Goal: Information Seeking & Learning: Learn about a topic

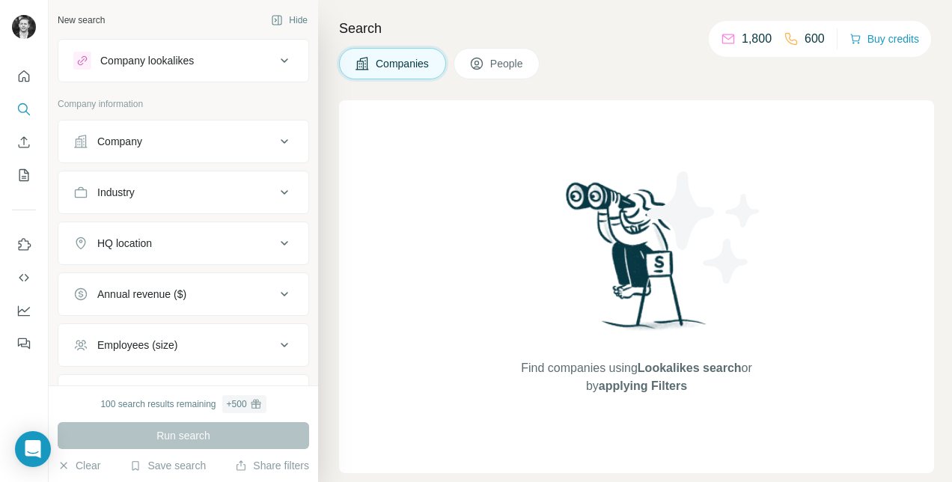
click at [238, 139] on div "Company" at bounding box center [174, 141] width 202 height 15
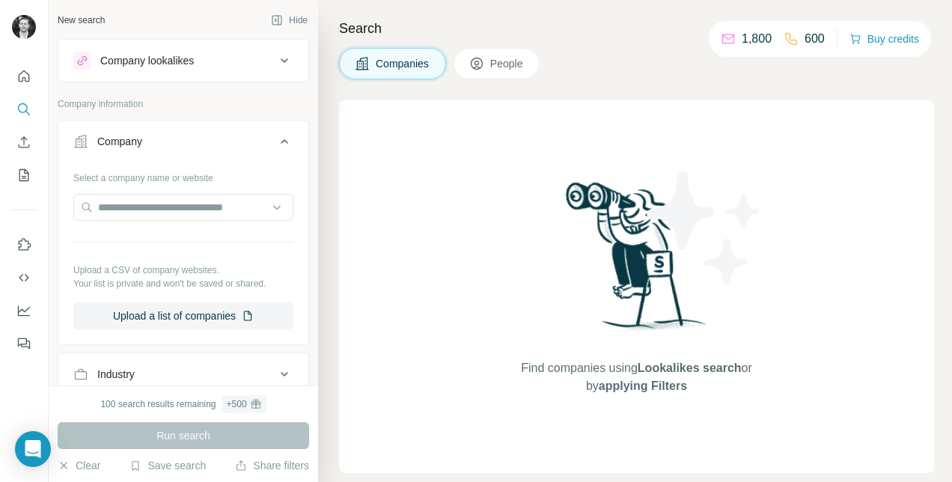
click at [238, 139] on div "Company" at bounding box center [174, 141] width 202 height 15
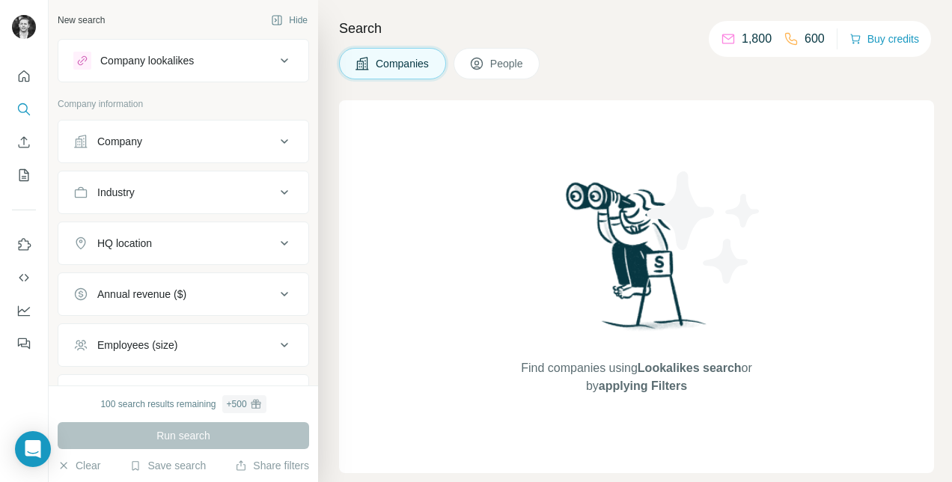
click at [219, 193] on div "Industry" at bounding box center [174, 192] width 202 height 15
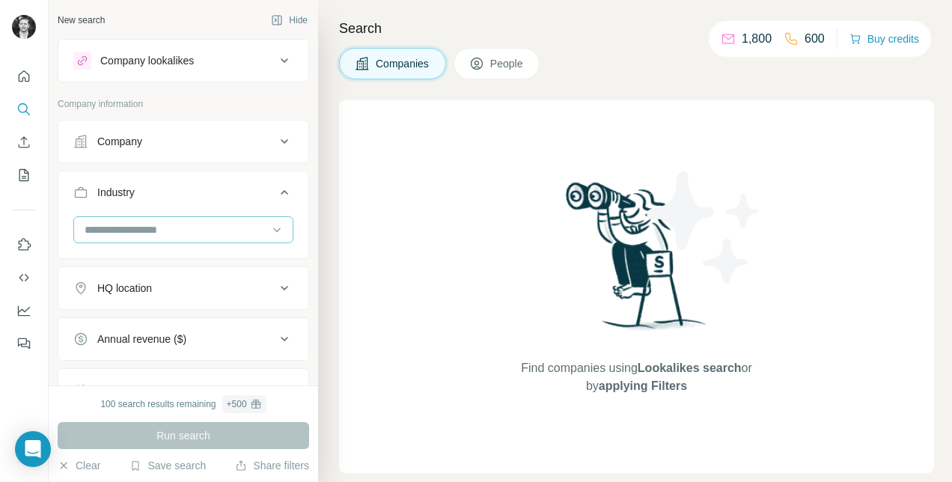
click at [177, 231] on input at bounding box center [175, 229] width 185 height 16
type input "*******"
click at [131, 276] on div "Fashion" at bounding box center [177, 262] width 209 height 34
click at [135, 234] on input at bounding box center [175, 229] width 185 height 16
click at [149, 226] on input at bounding box center [175, 229] width 185 height 16
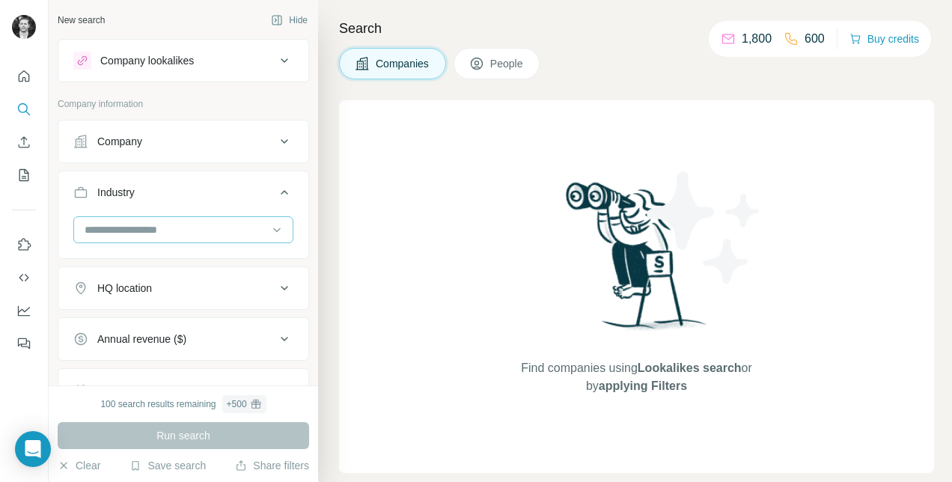
click at [149, 226] on input at bounding box center [175, 229] width 185 height 16
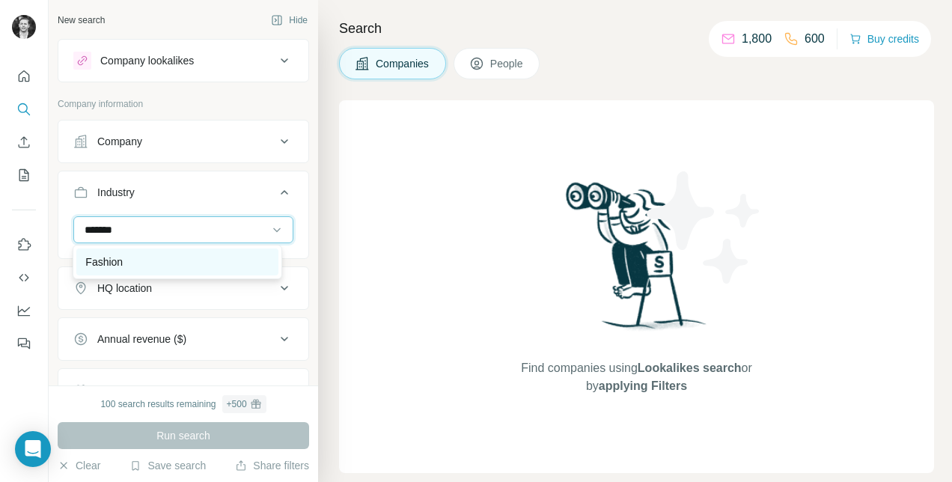
type input "*******"
click at [121, 253] on div "Fashion" at bounding box center [176, 261] width 201 height 27
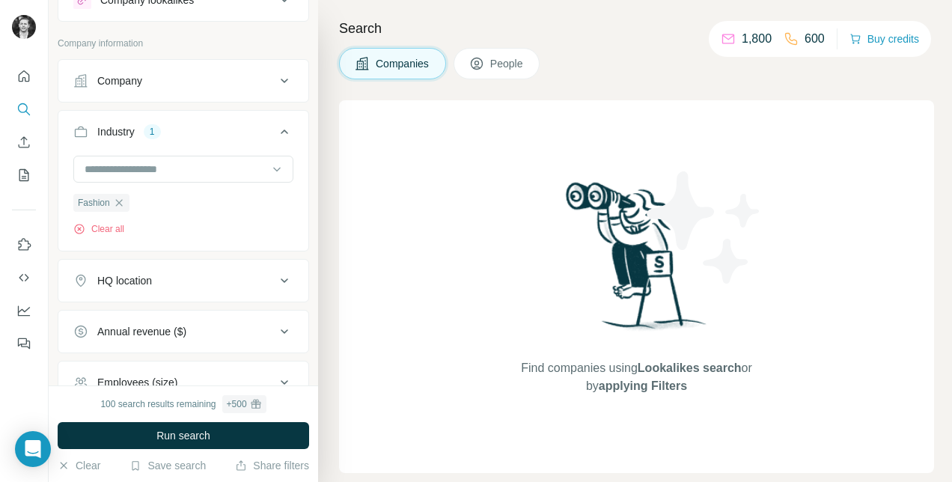
scroll to position [75, 0]
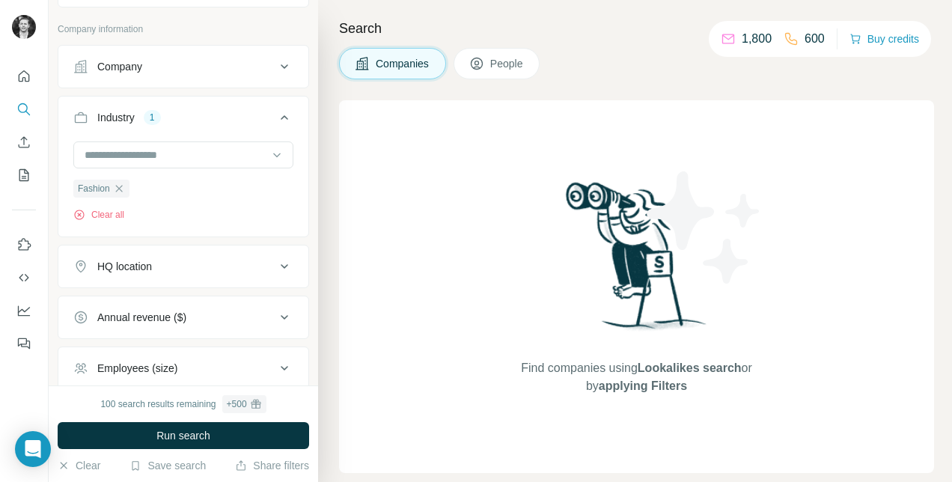
click at [199, 266] on div "HQ location" at bounding box center [174, 266] width 202 height 15
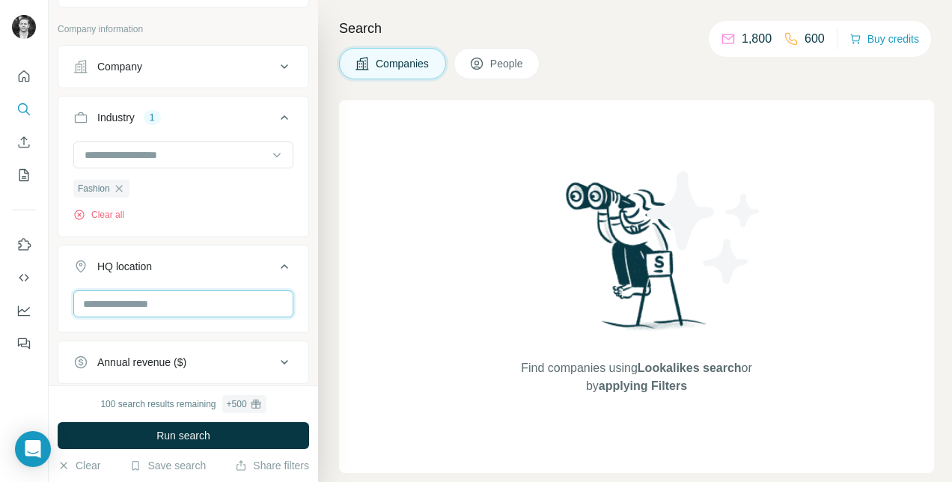
click at [153, 302] on input "text" at bounding box center [183, 303] width 220 height 27
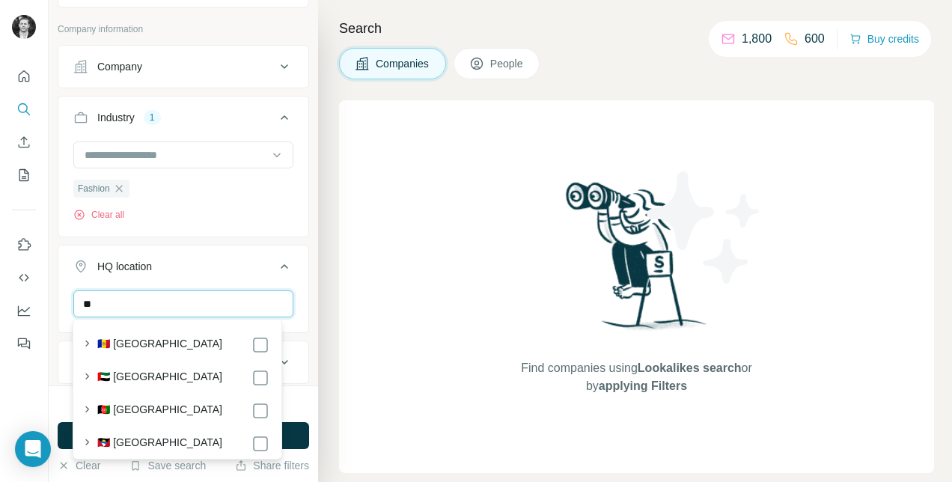
type input "*"
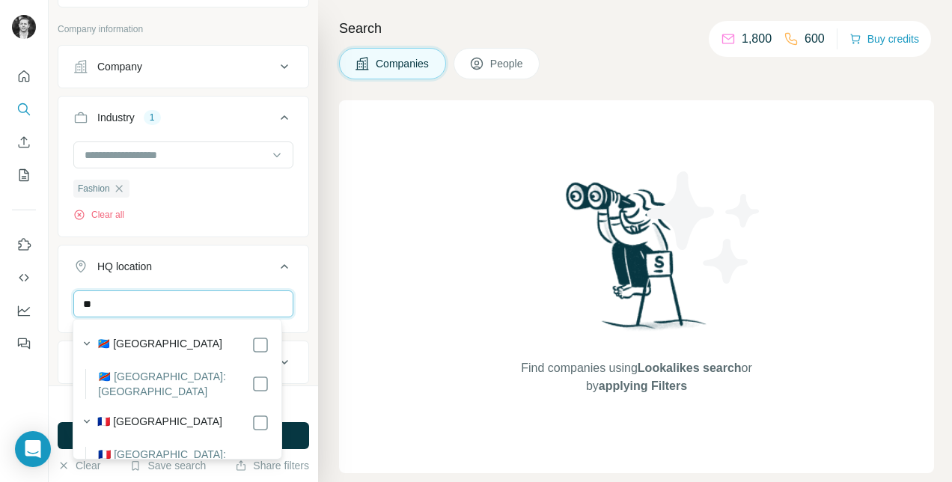
type input "*"
type input "******"
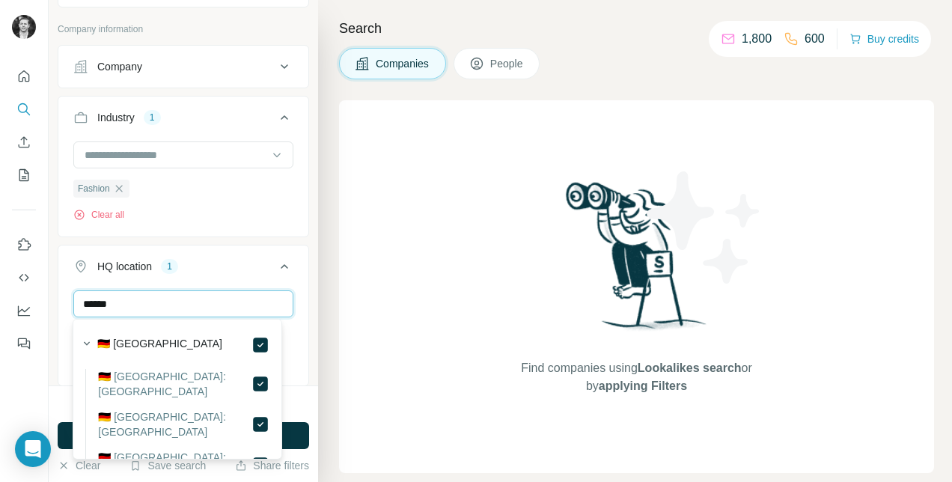
click at [157, 303] on input "******" at bounding box center [183, 303] width 220 height 27
drag, startPoint x: 160, startPoint y: 301, endPoint x: 16, endPoint y: 293, distance: 143.9
click at [16, 293] on div "New search Hide Company lookalikes Company information Company Industry 1 Fashi…" at bounding box center [476, 241] width 952 height 482
drag, startPoint x: 132, startPoint y: 299, endPoint x: 29, endPoint y: 299, distance: 102.5
click at [30, 300] on div "New search Hide Company lookalikes Company information Company Industry 1 Fashi…" at bounding box center [476, 241] width 952 height 482
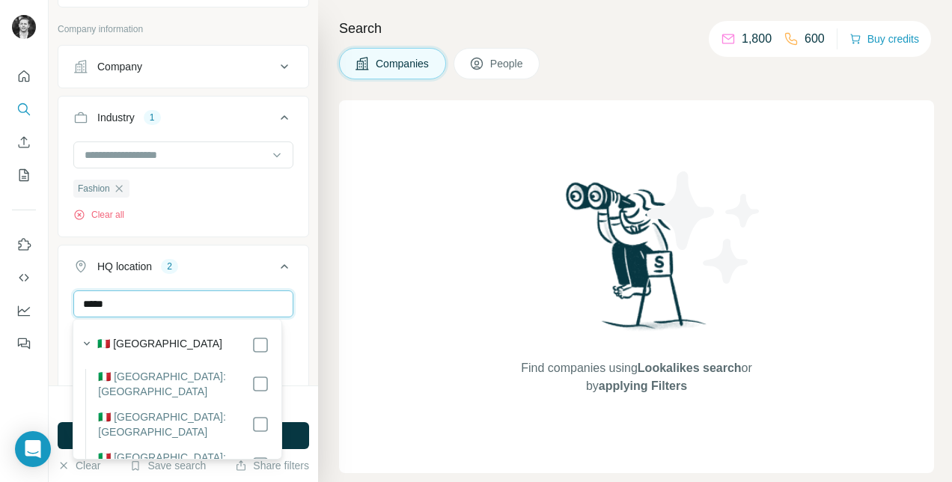
type input "*****"
drag, startPoint x: 132, startPoint y: 302, endPoint x: 62, endPoint y: 298, distance: 69.7
click at [63, 298] on div "***** [GEOGRAPHIC_DATA] [GEOGRAPHIC_DATA] [GEOGRAPHIC_DATA] Clear all" at bounding box center [183, 362] width 250 height 144
type input "****"
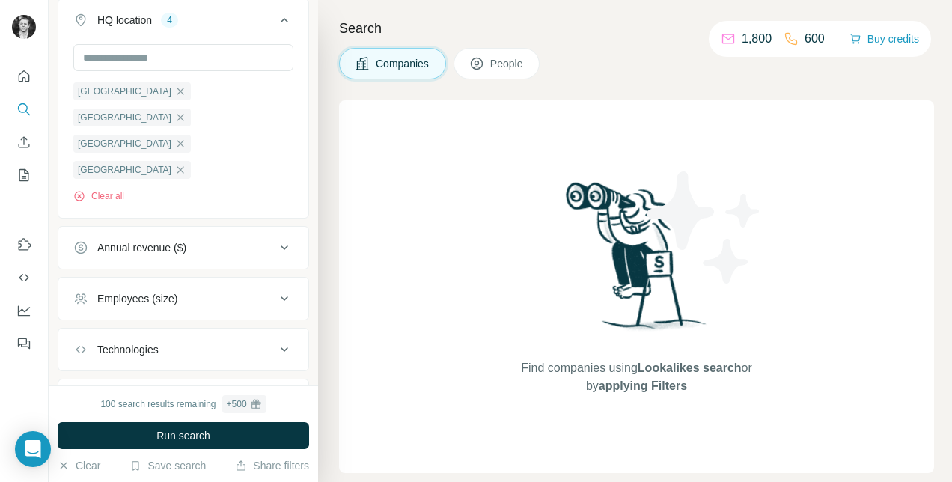
scroll to position [343, 0]
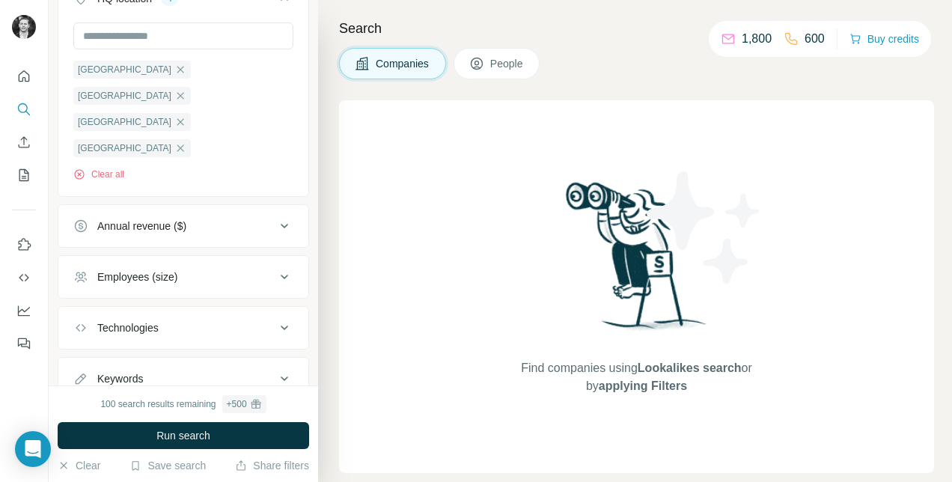
click at [226, 208] on button "Annual revenue ($)" at bounding box center [183, 226] width 250 height 36
click at [80, 361] on icon at bounding box center [82, 370] width 18 height 18
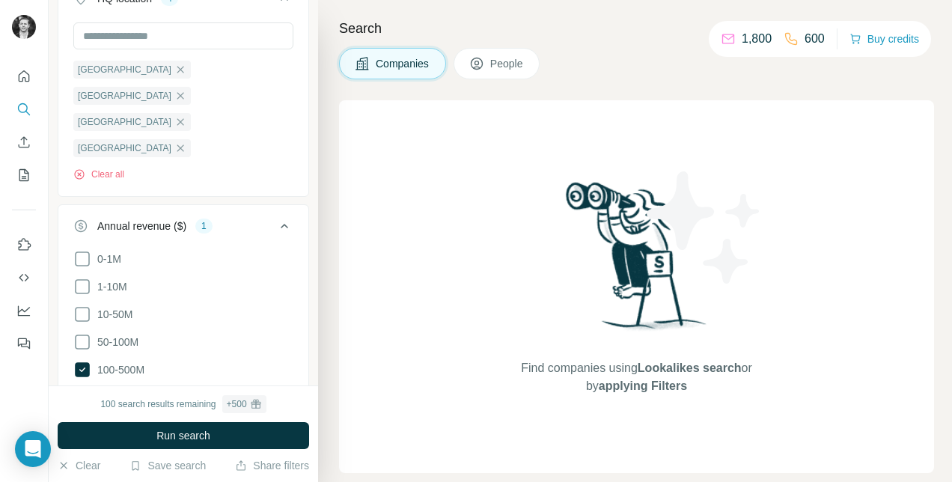
click at [275, 217] on icon at bounding box center [284, 226] width 18 height 18
click at [252, 218] on div "Annual revenue ($) 1" at bounding box center [174, 225] width 202 height 15
click at [278, 268] on icon at bounding box center [284, 277] width 18 height 18
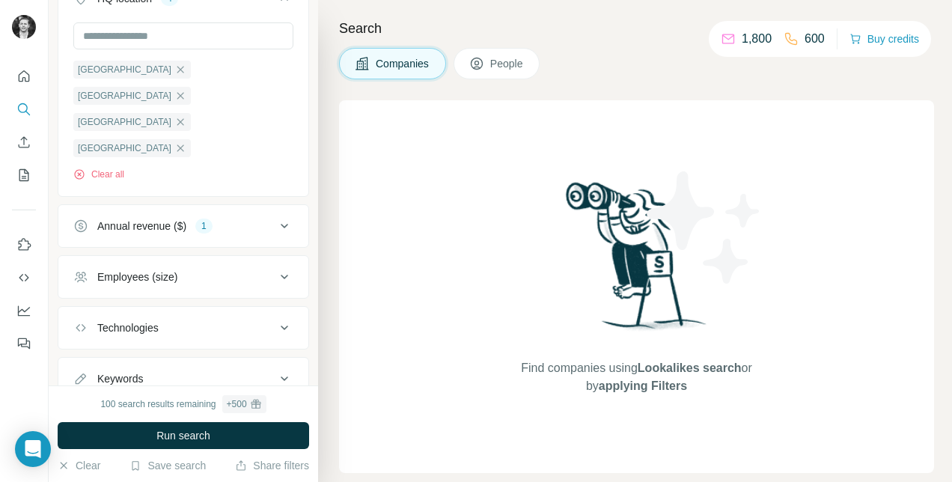
click at [282, 310] on button "Technologies" at bounding box center [183, 328] width 250 height 36
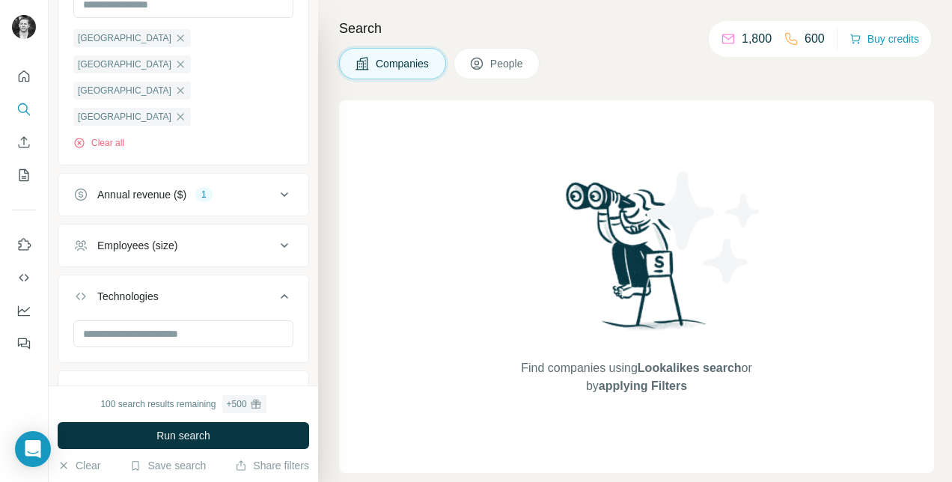
scroll to position [388, 0]
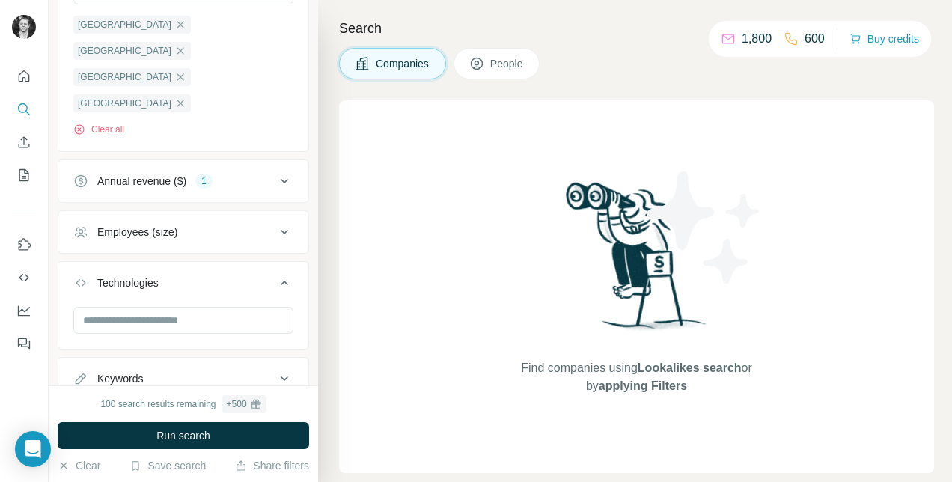
click at [293, 265] on button "Technologies" at bounding box center [183, 286] width 250 height 42
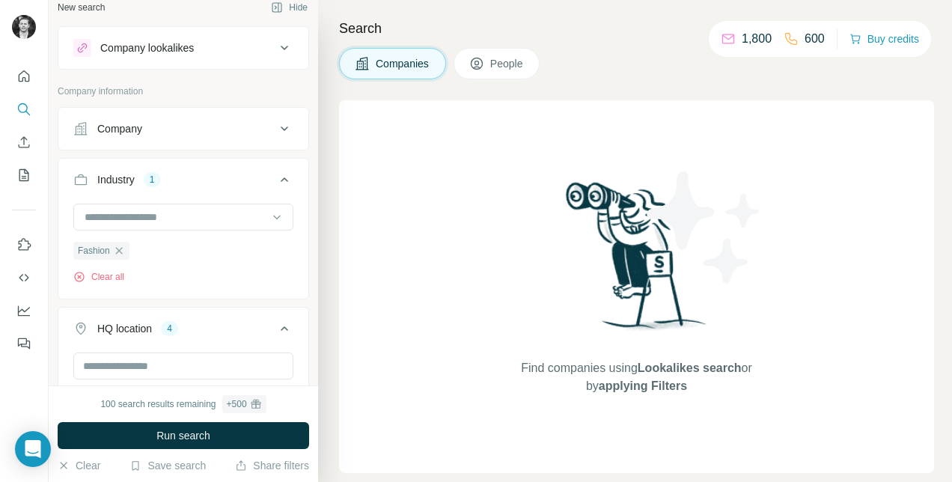
scroll to position [0, 0]
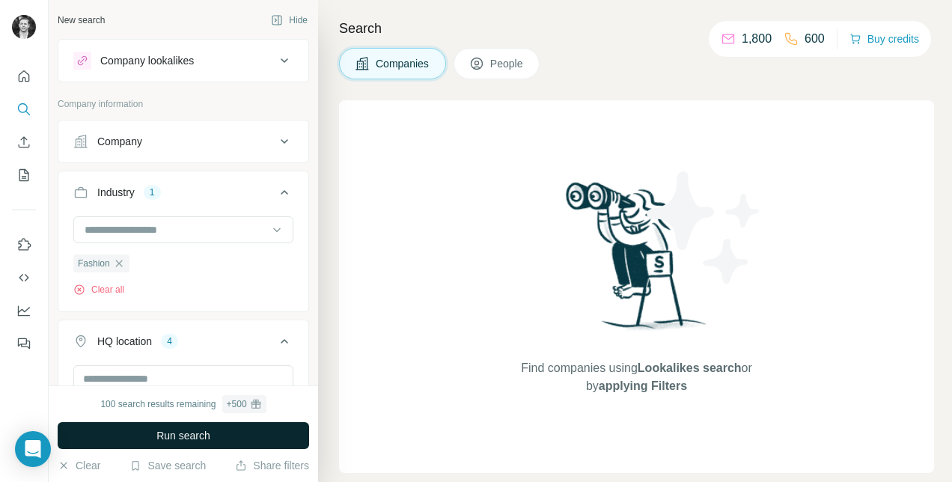
click at [207, 440] on span "Run search" at bounding box center [183, 435] width 54 height 15
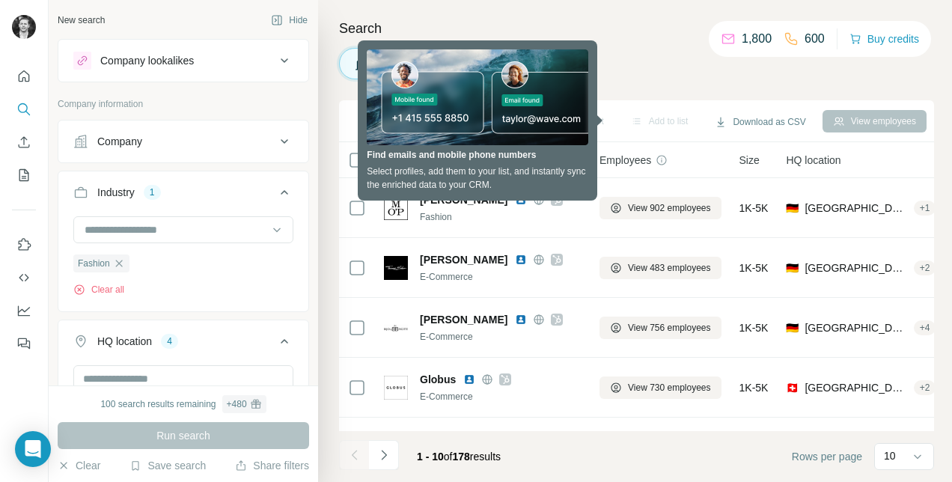
click at [684, 79] on div "Search Companies People Sync to HubSpot Add to list Download as CSV View employ…" at bounding box center [635, 241] width 634 height 482
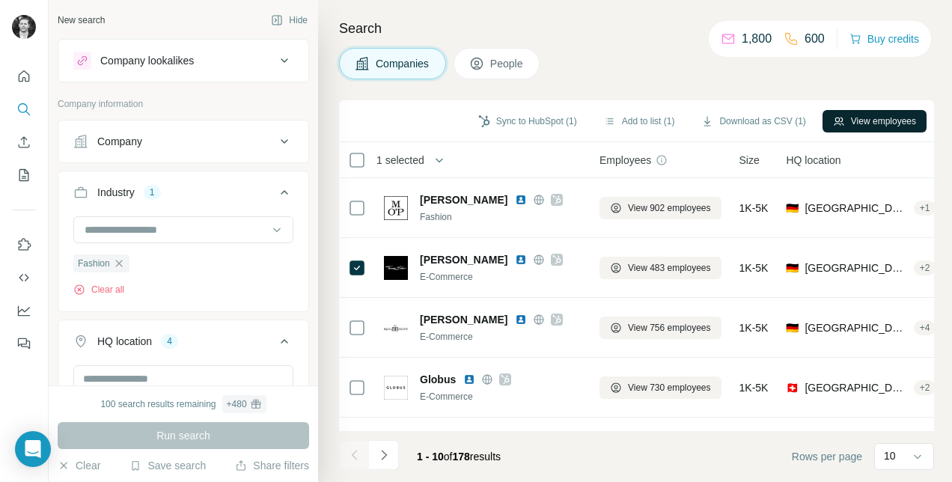
click at [884, 118] on button "View employees" at bounding box center [874, 121] width 104 height 22
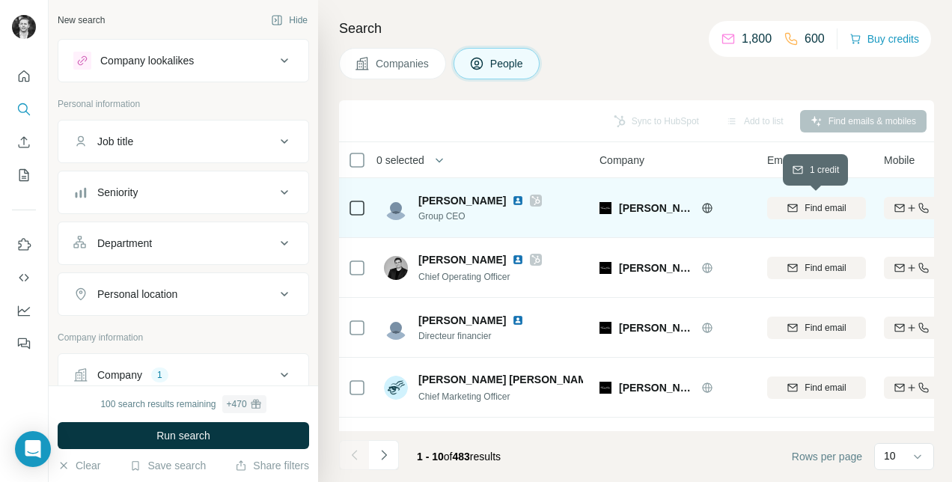
click at [817, 212] on span "Find email" at bounding box center [824, 207] width 41 height 13
click at [596, 101] on div "Sync to HubSpot Add to list Find emails & mobiles" at bounding box center [636, 121] width 595 height 42
click at [405, 63] on span "Companies" at bounding box center [403, 63] width 55 height 15
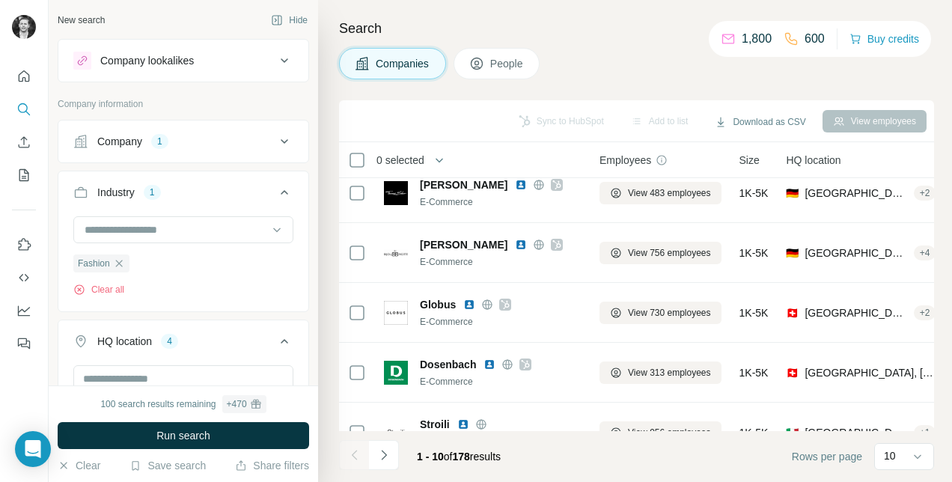
scroll to position [352, 0]
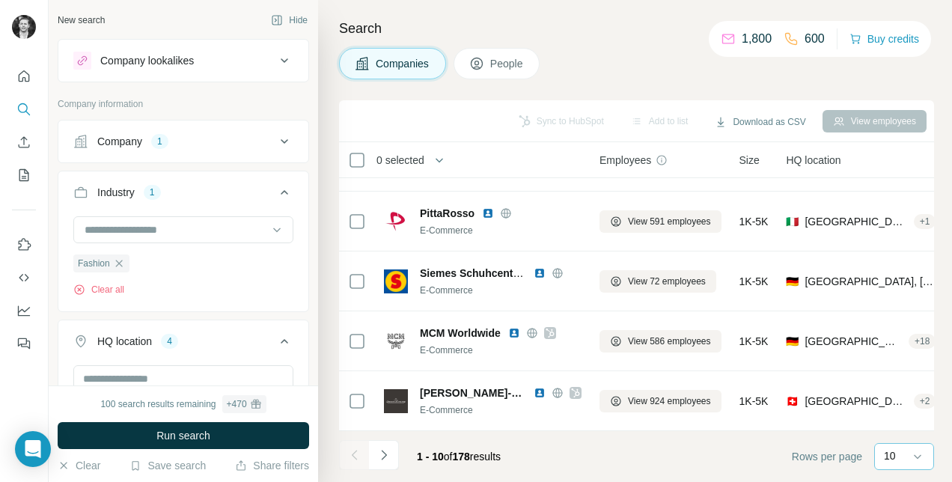
click at [880, 456] on div "10" at bounding box center [904, 456] width 60 height 27
click at [899, 335] on div "60" at bounding box center [904, 341] width 34 height 15
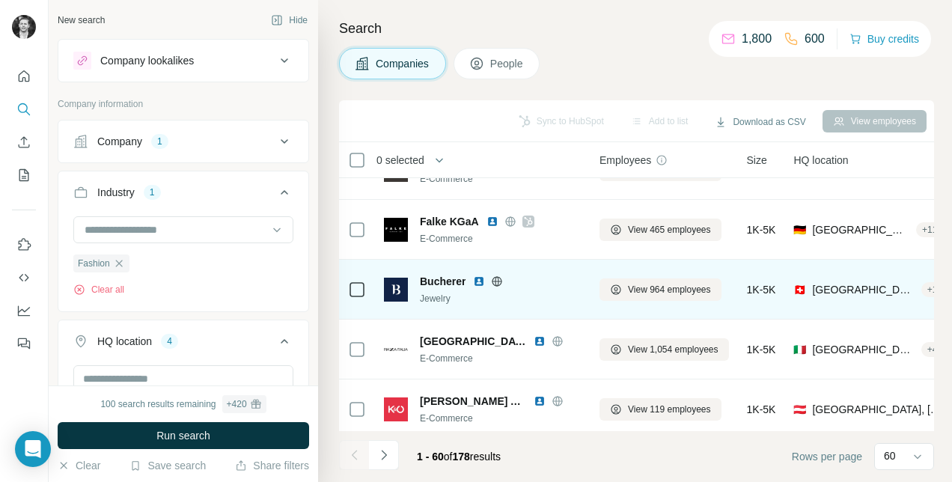
scroll to position [652, 0]
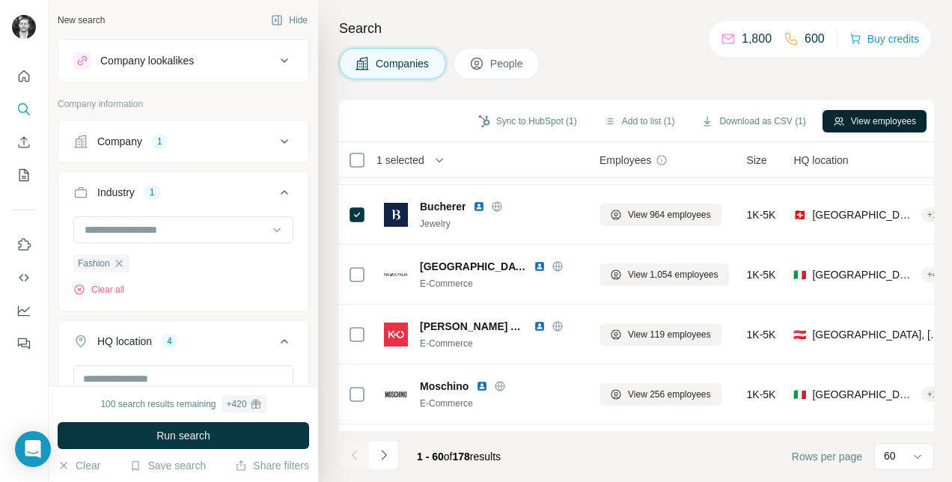
click at [860, 129] on button "View employees" at bounding box center [874, 121] width 104 height 22
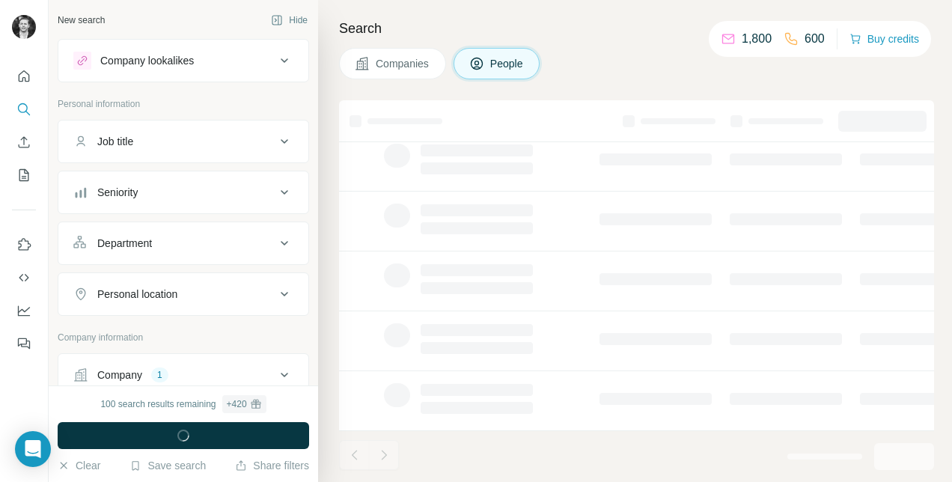
scroll to position [352, 0]
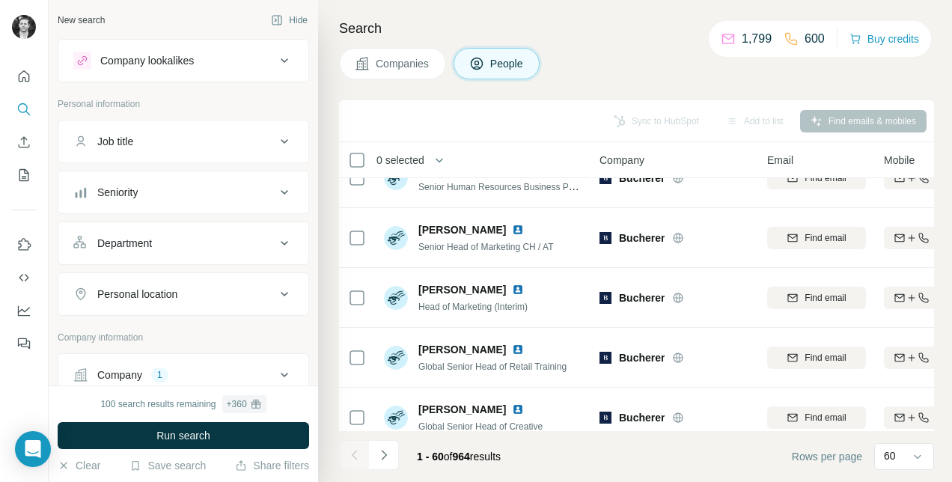
scroll to position [1026, 0]
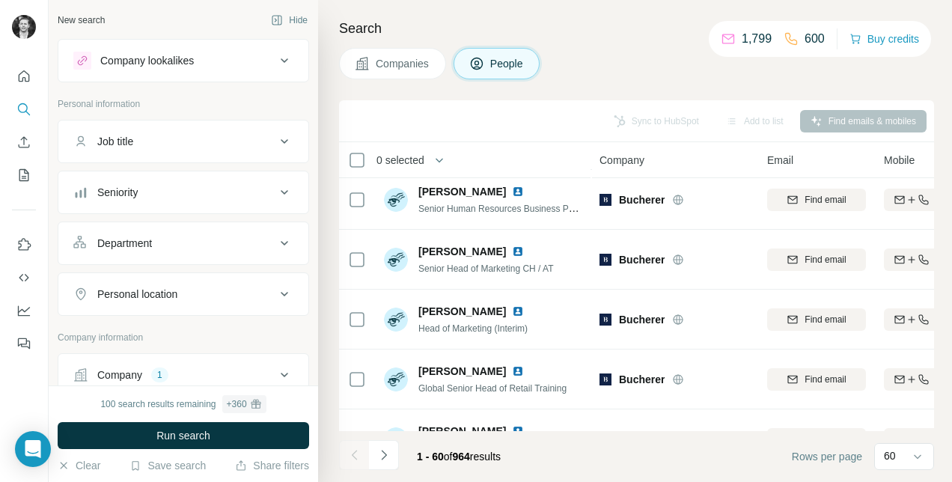
click at [402, 58] on span "Companies" at bounding box center [403, 63] width 55 height 15
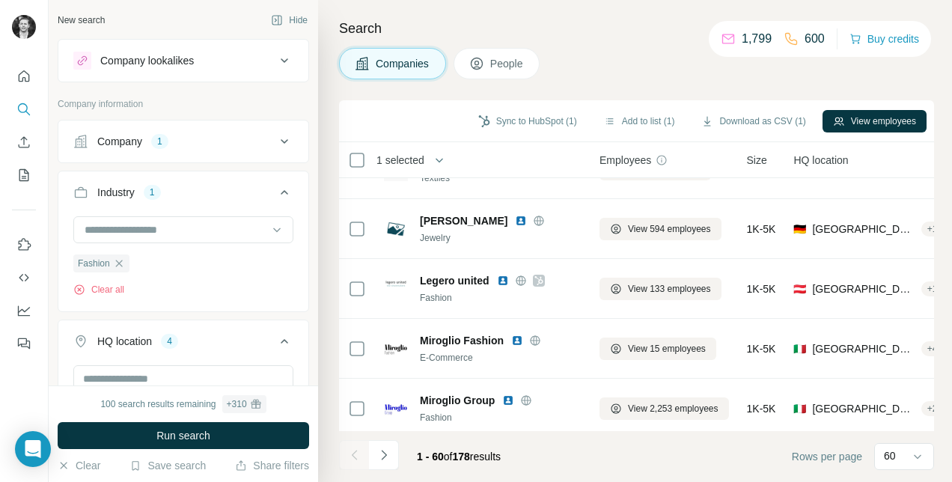
scroll to position [3345, 0]
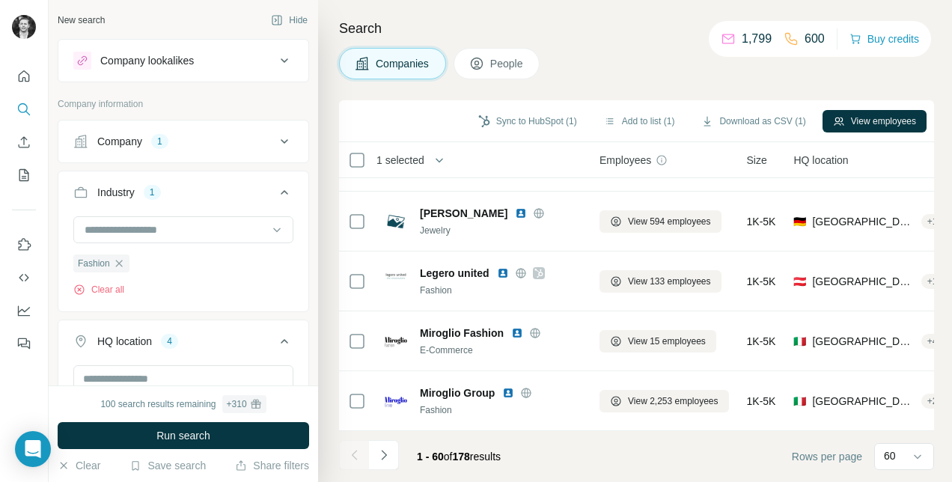
click at [383, 455] on icon "Navigate to next page" at bounding box center [383, 454] width 15 height 15
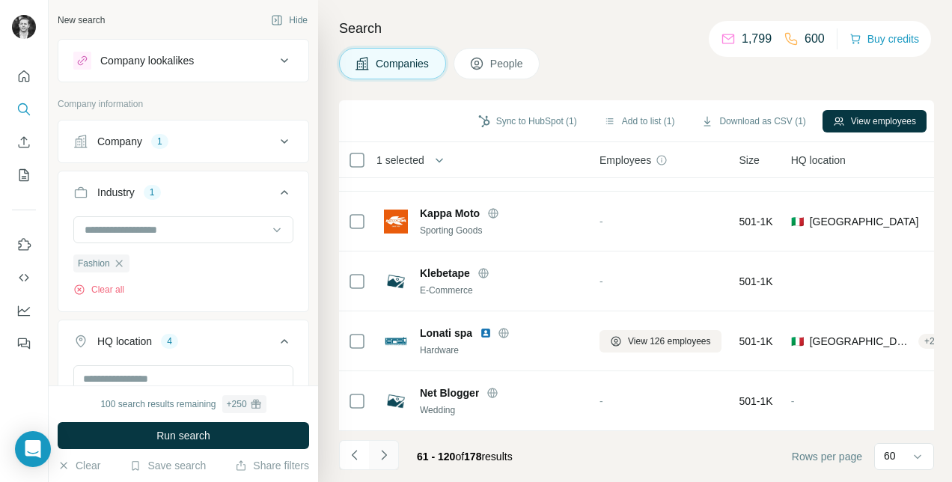
click at [379, 458] on icon "Navigate to next page" at bounding box center [383, 454] width 15 height 15
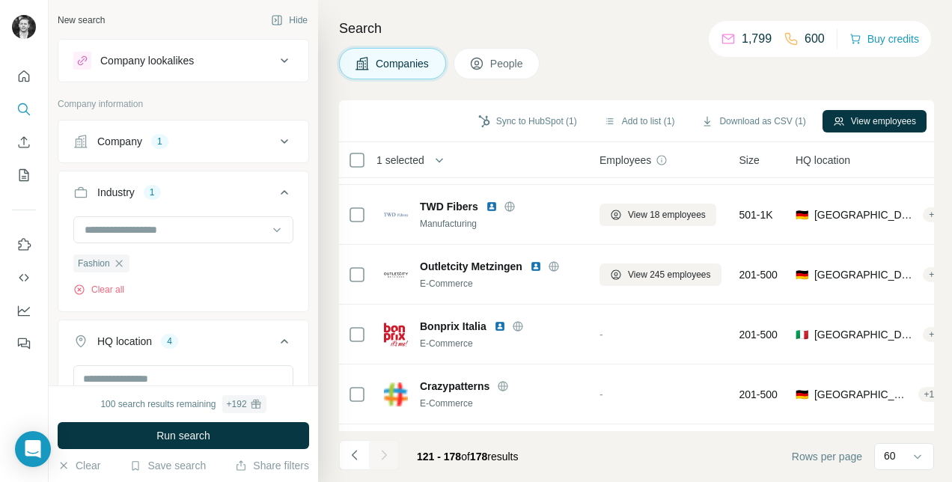
scroll to position [3225, 0]
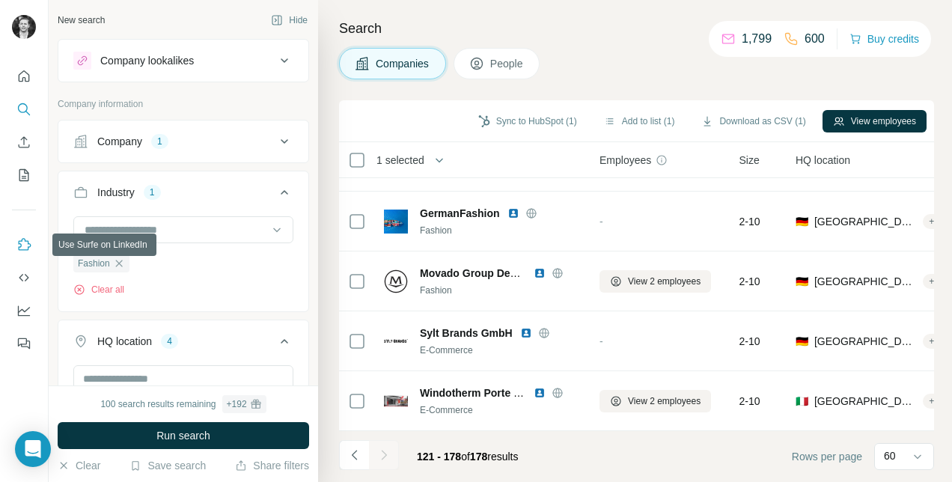
click at [25, 237] on icon "Use Surfe on LinkedIn" at bounding box center [23, 244] width 15 height 15
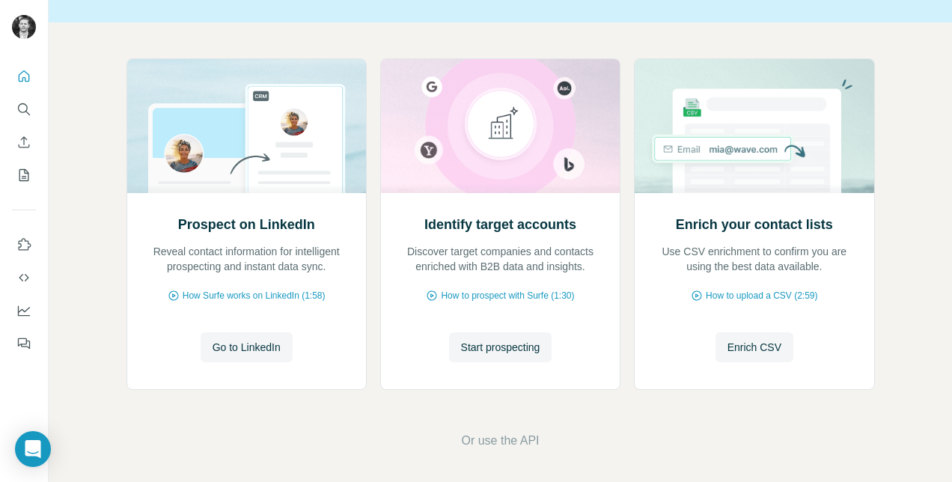
scroll to position [130, 0]
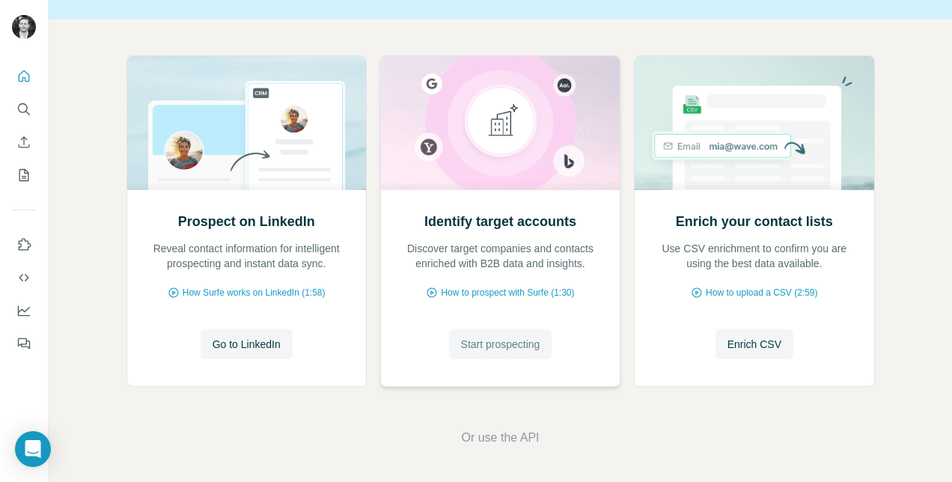
click at [509, 337] on span "Start prospecting" at bounding box center [500, 344] width 79 height 15
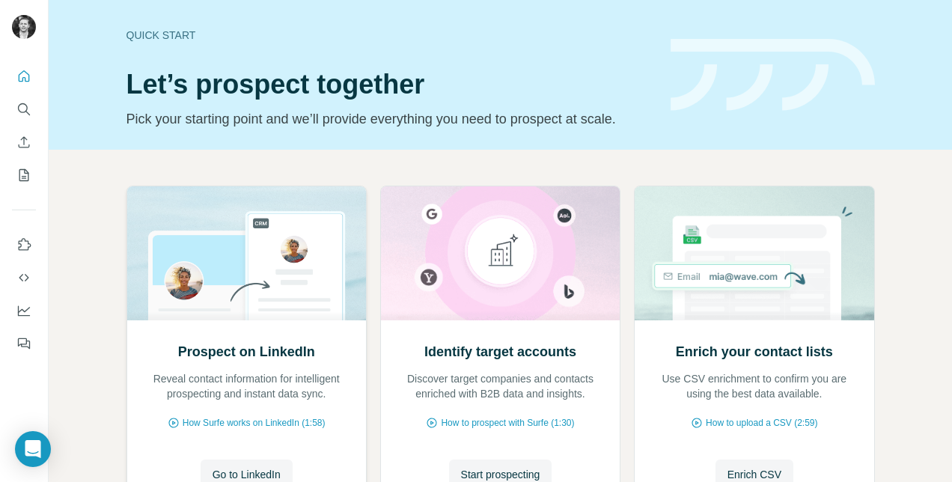
scroll to position [130, 0]
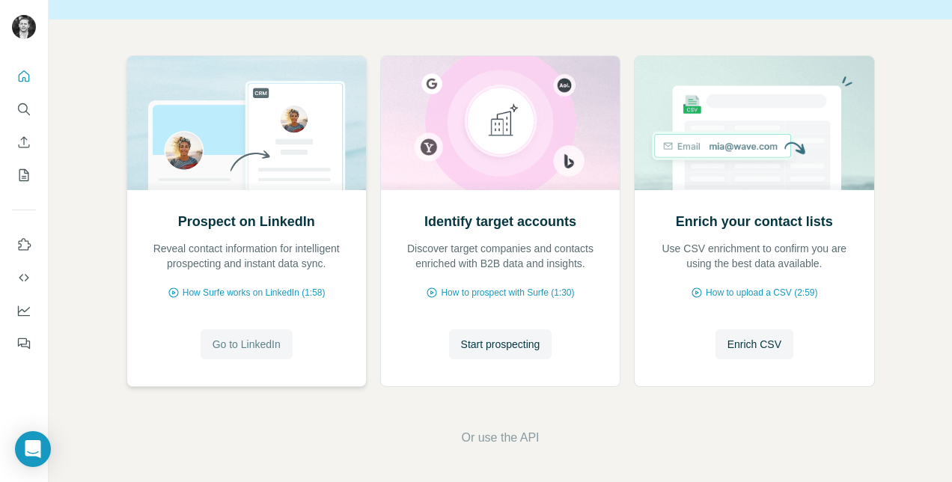
click at [254, 342] on span "Go to LinkedIn" at bounding box center [246, 344] width 68 height 15
